Goal: Information Seeking & Learning: Learn about a topic

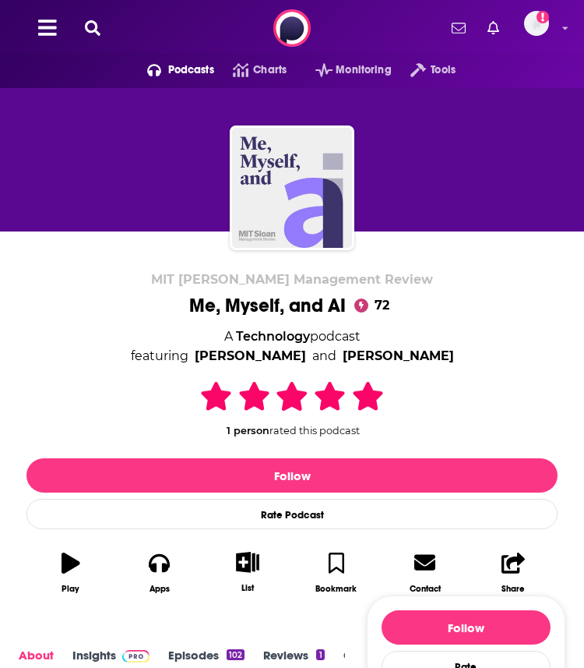
click at [95, 26] on icon at bounding box center [93, 28] width 16 height 16
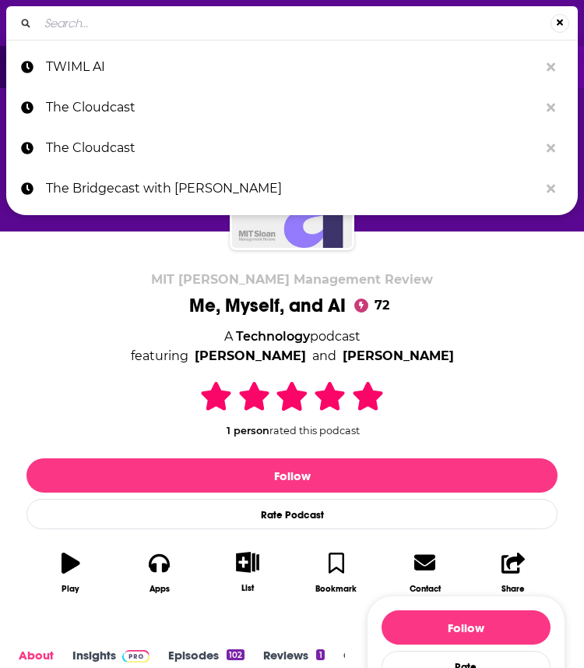
type input "Software Engineering Daily"
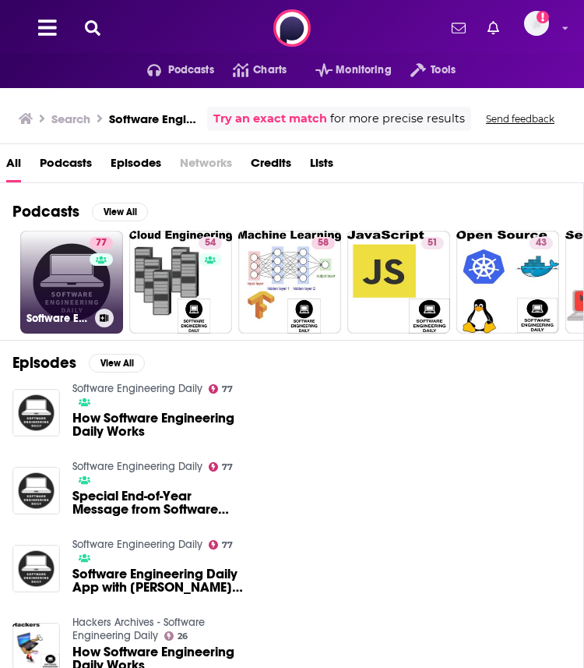
click at [68, 289] on link "77 Software Engineering Daily" at bounding box center [71, 282] width 103 height 103
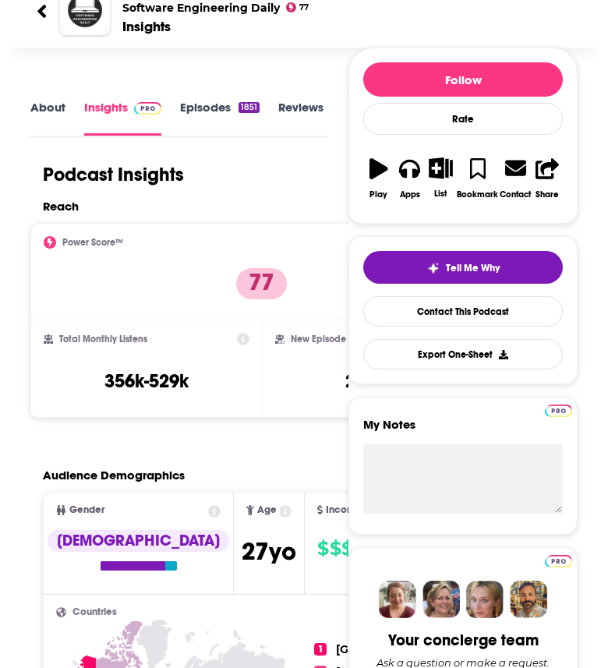
scroll to position [169, 0]
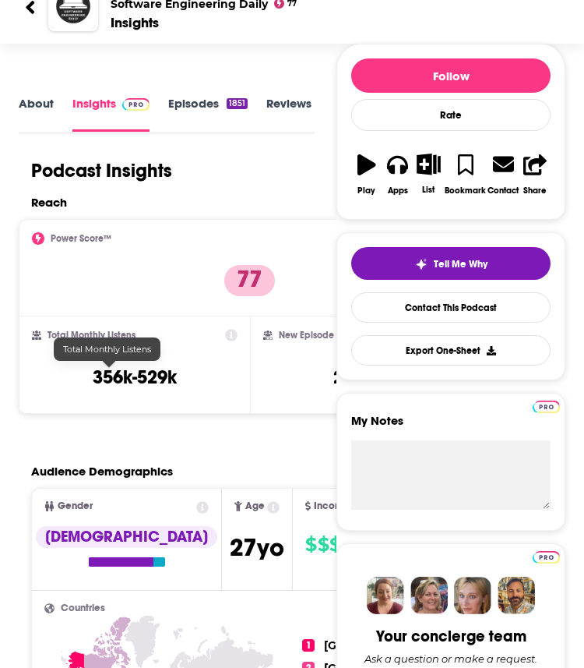
click at [131, 380] on h3 "356k-529k" at bounding box center [135, 376] width 84 height 23
copy div "356k-529k"
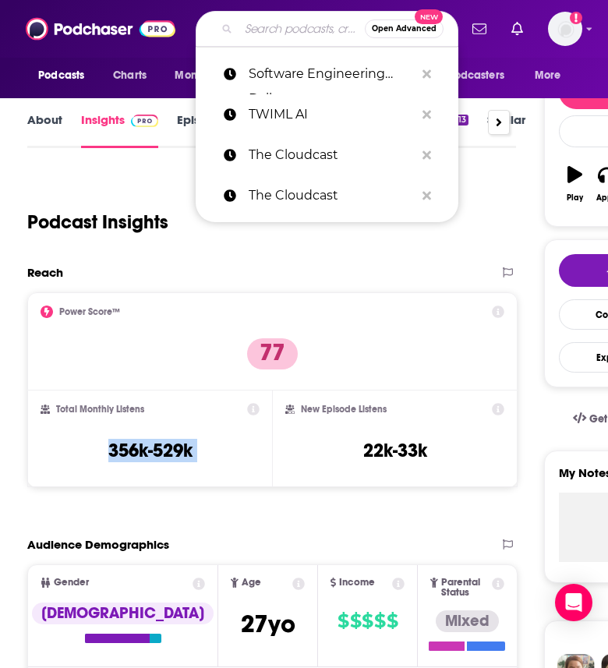
click at [263, 29] on input "Search podcasts, credits, & more..." at bounding box center [301, 28] width 126 height 25
paste input "Data Analytics Chat"
type input "Data Analytics Chat"
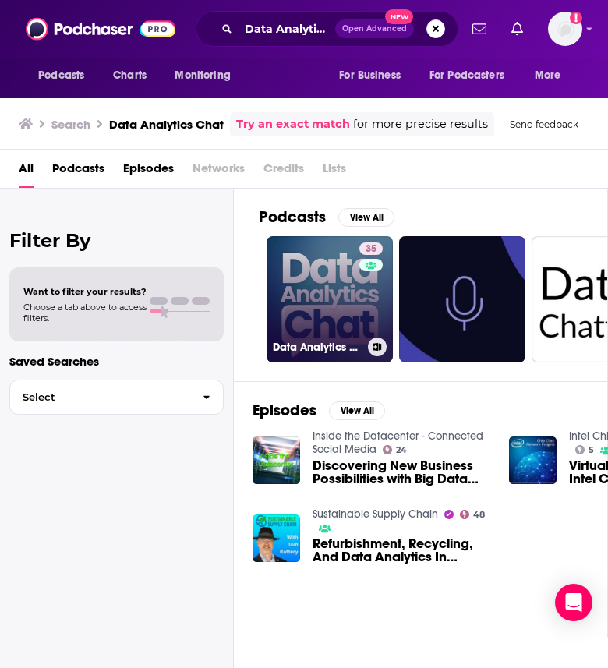
click at [294, 318] on link "35 Data Analytics Chat" at bounding box center [329, 299] width 126 height 126
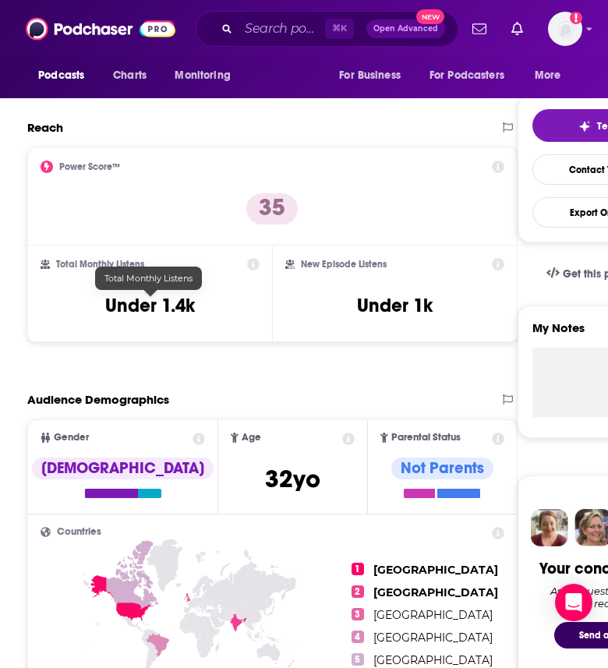
scroll to position [316, 0]
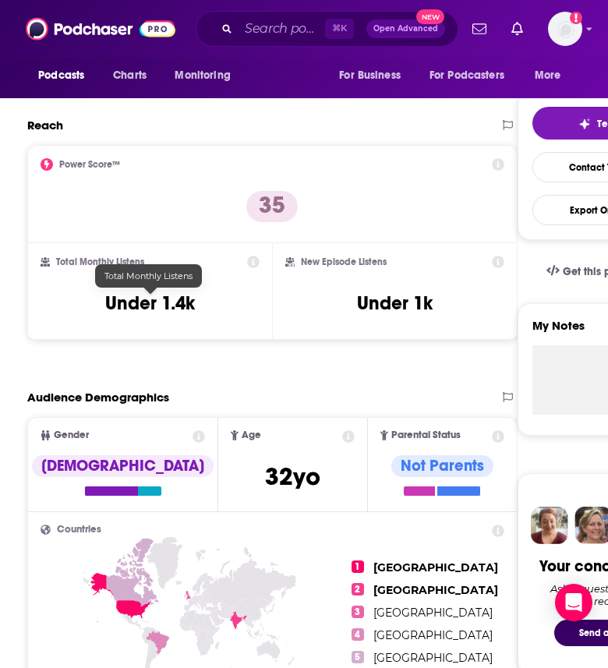
click at [164, 303] on h3 "Under 1.4k" at bounding box center [150, 302] width 90 height 23
copy div "Under 1.4k"
